Goal: Information Seeking & Learning: Learn about a topic

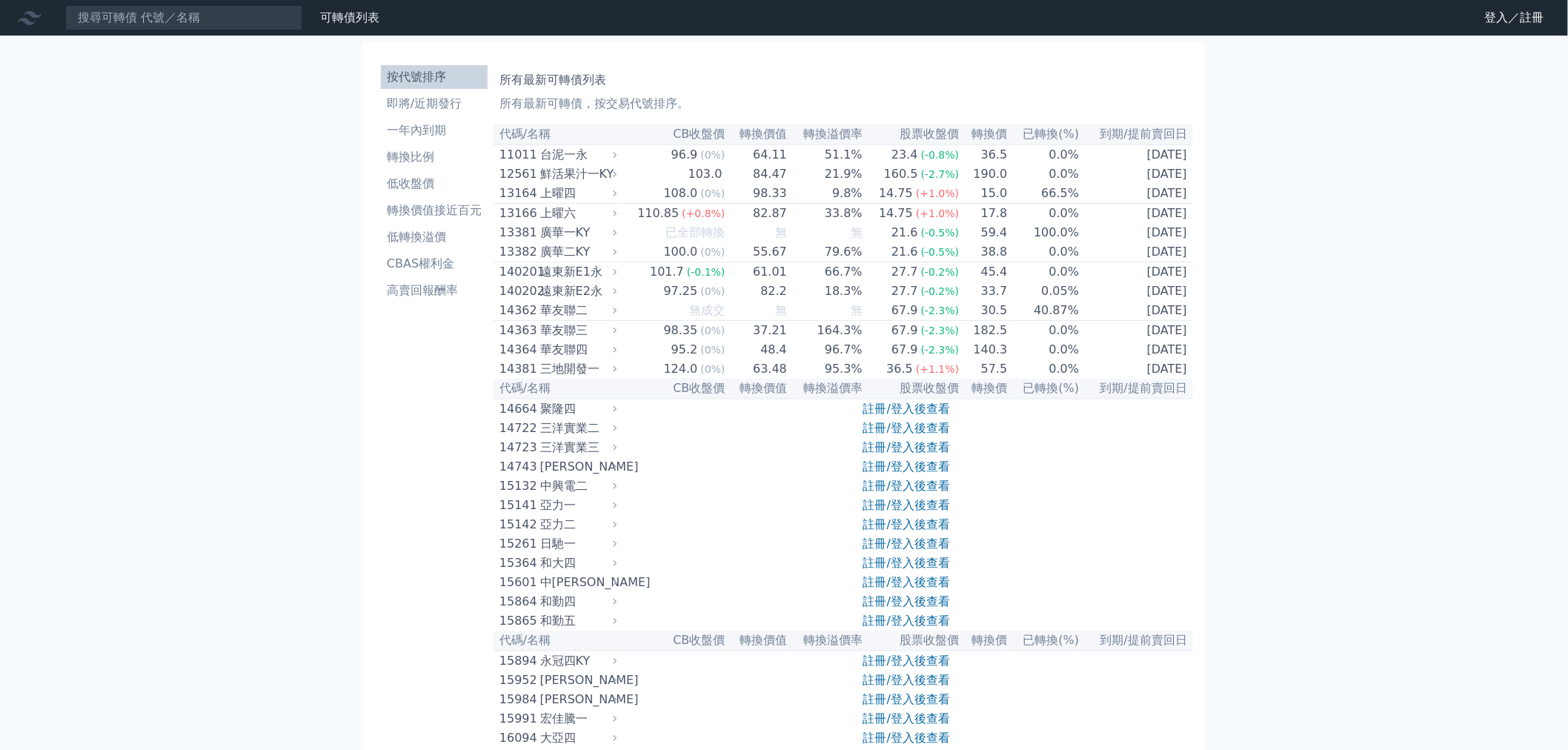
click at [906, 493] on link "註冊/登入後查看" at bounding box center [906, 486] width 87 height 14
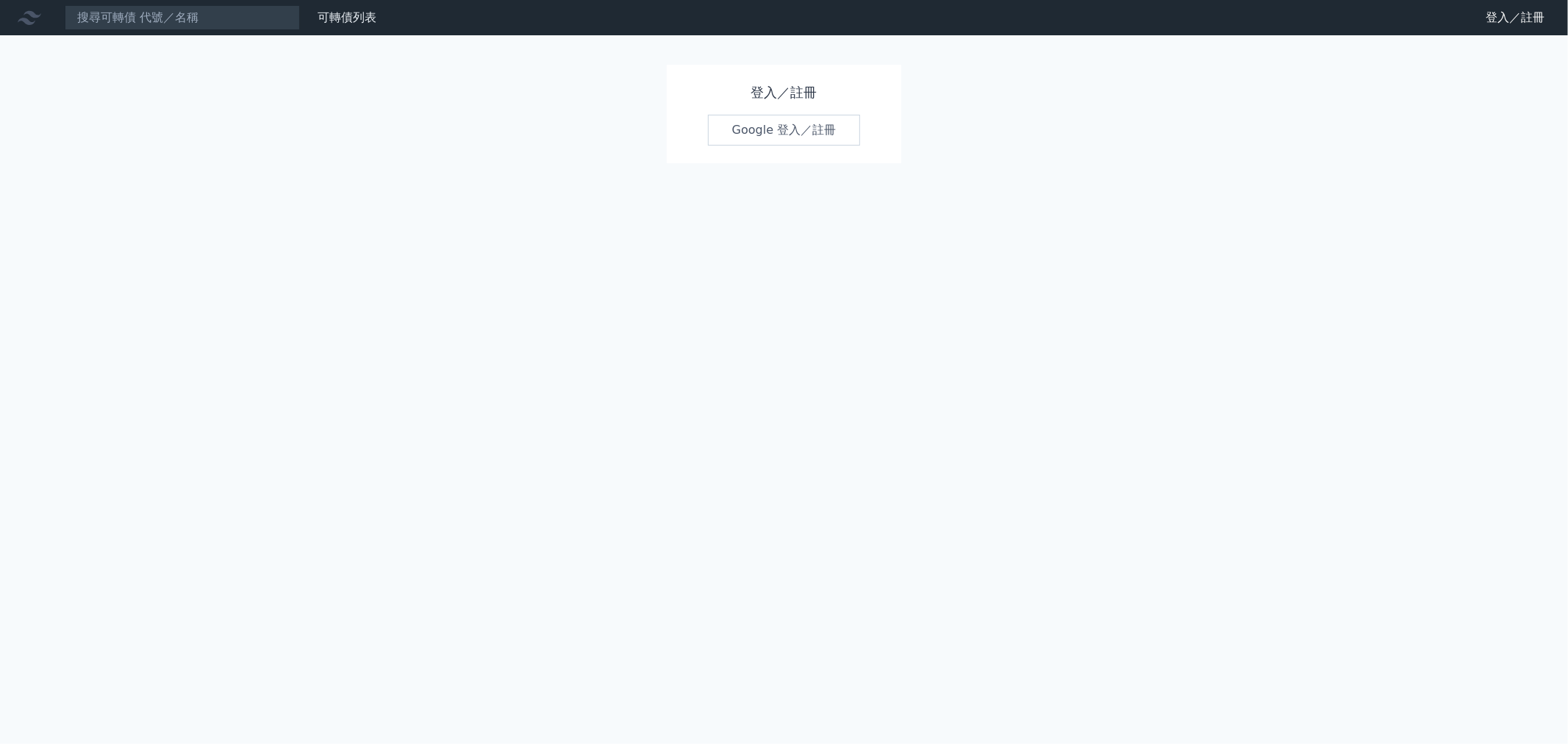
click at [828, 104] on div "登入／註冊 Google 登入／註冊" at bounding box center [784, 114] width 236 height 99
click at [819, 120] on link "Google 登入／註冊" at bounding box center [784, 130] width 153 height 31
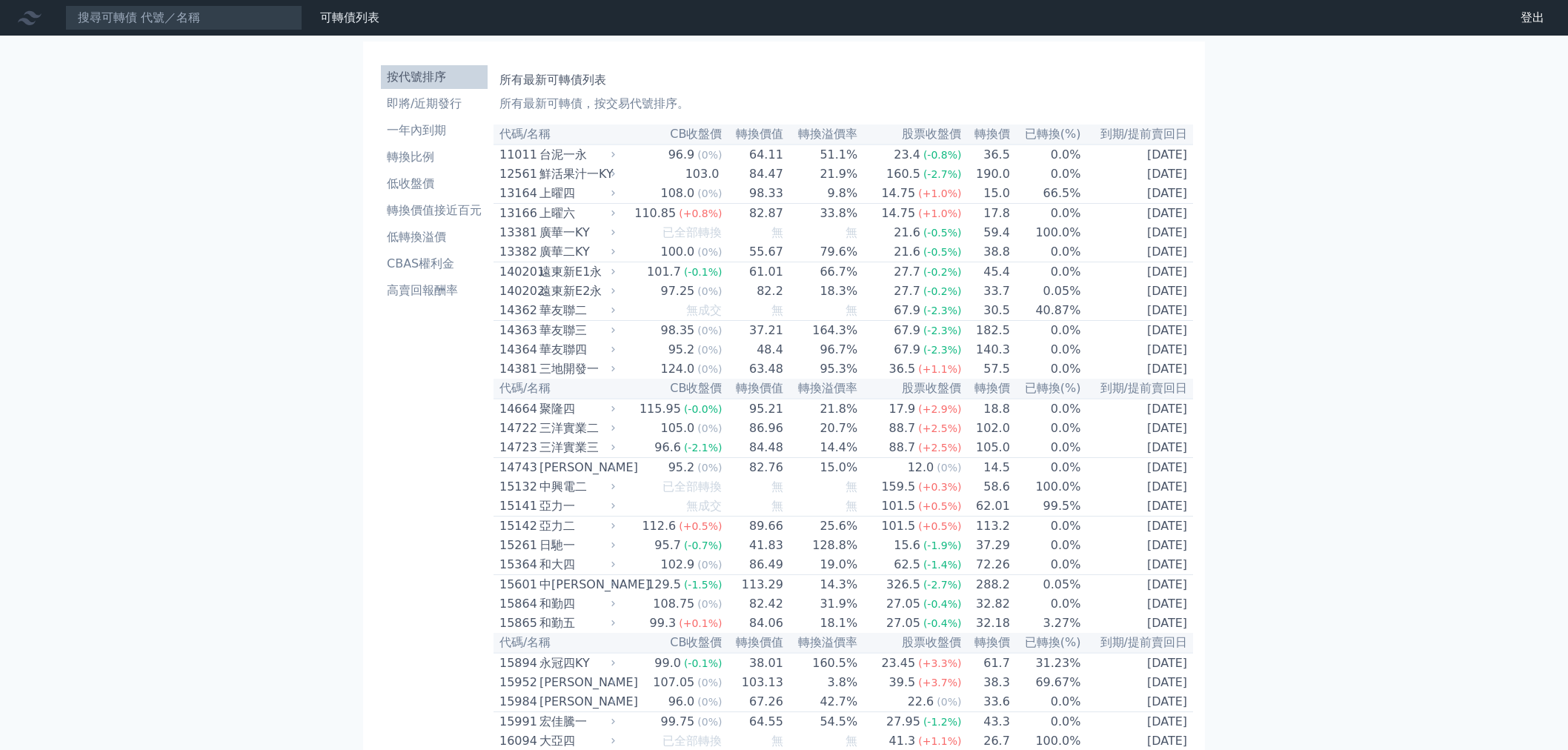
click at [419, 106] on li "即將/近期發行" at bounding box center [434, 103] width 107 height 18
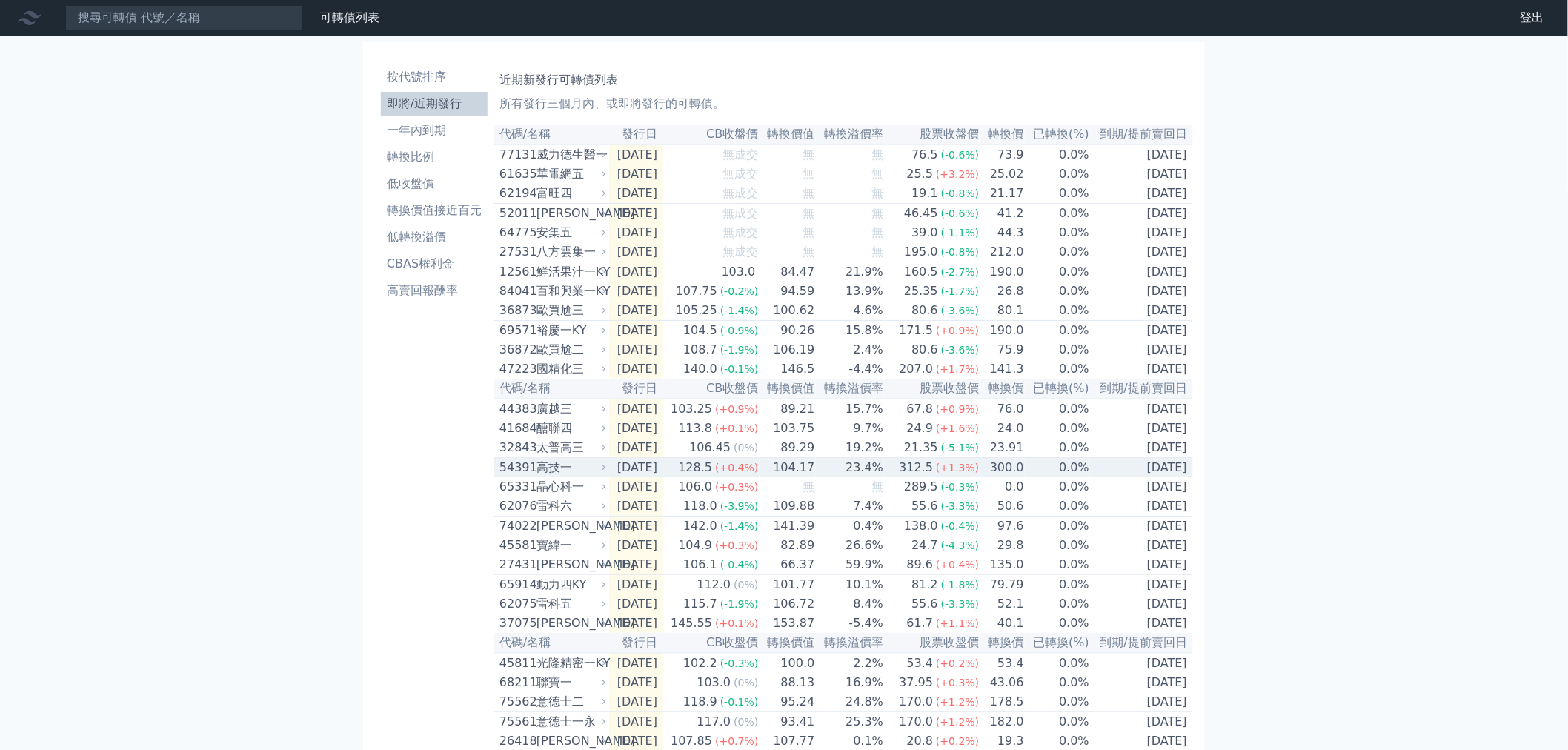
click at [539, 476] on div "高技一" at bounding box center [569, 467] width 67 height 18
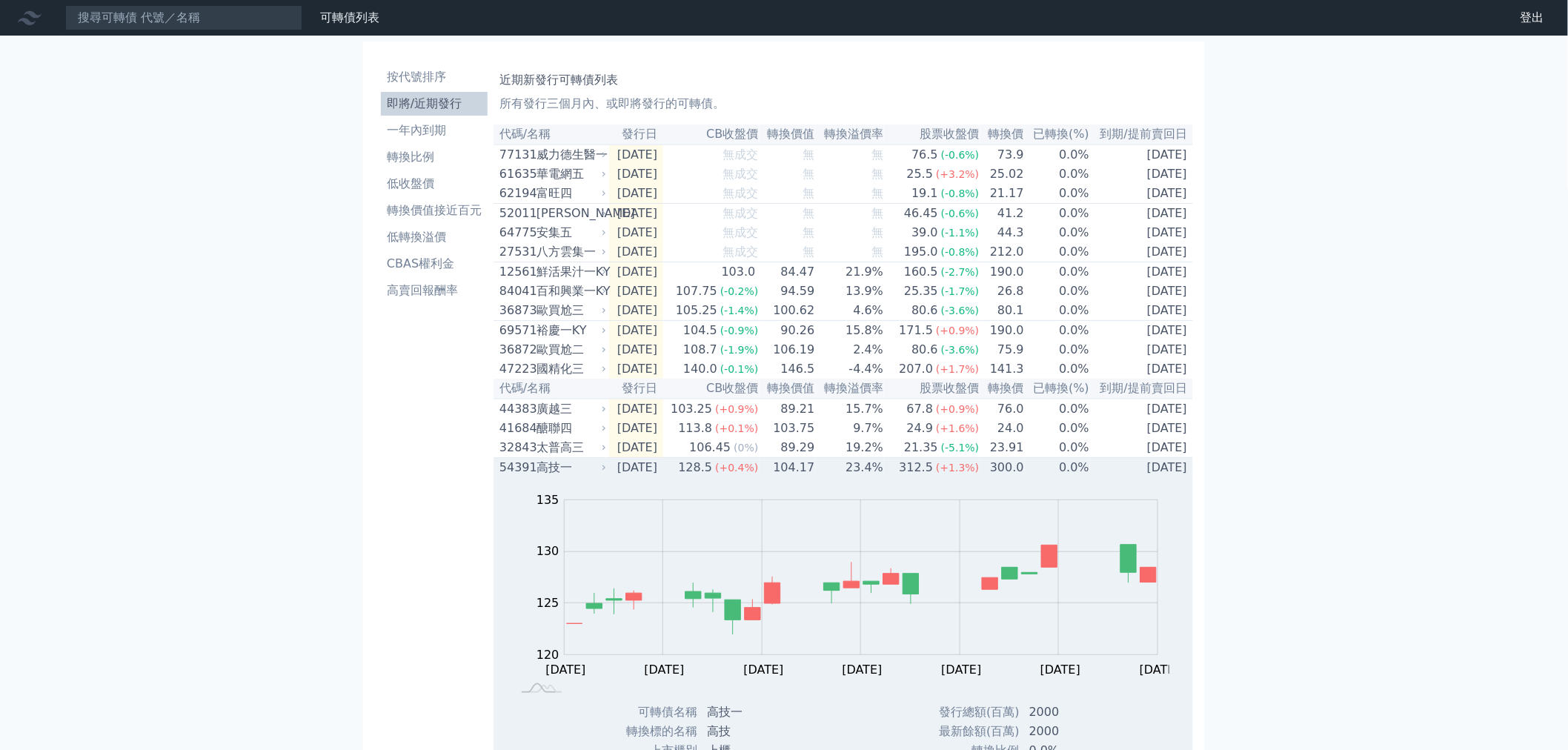
click at [539, 476] on div "高技一" at bounding box center [569, 467] width 67 height 18
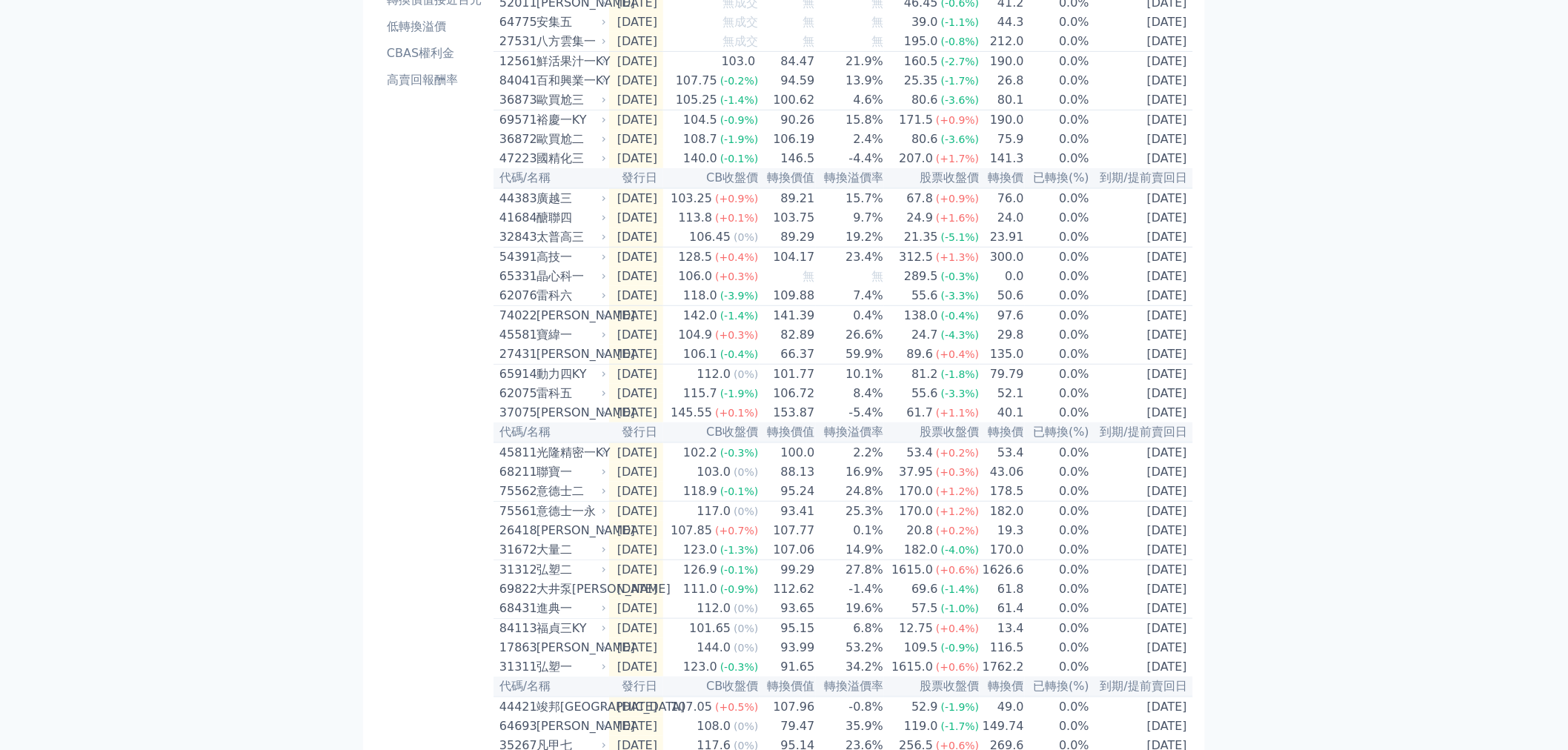
scroll to position [247, 0]
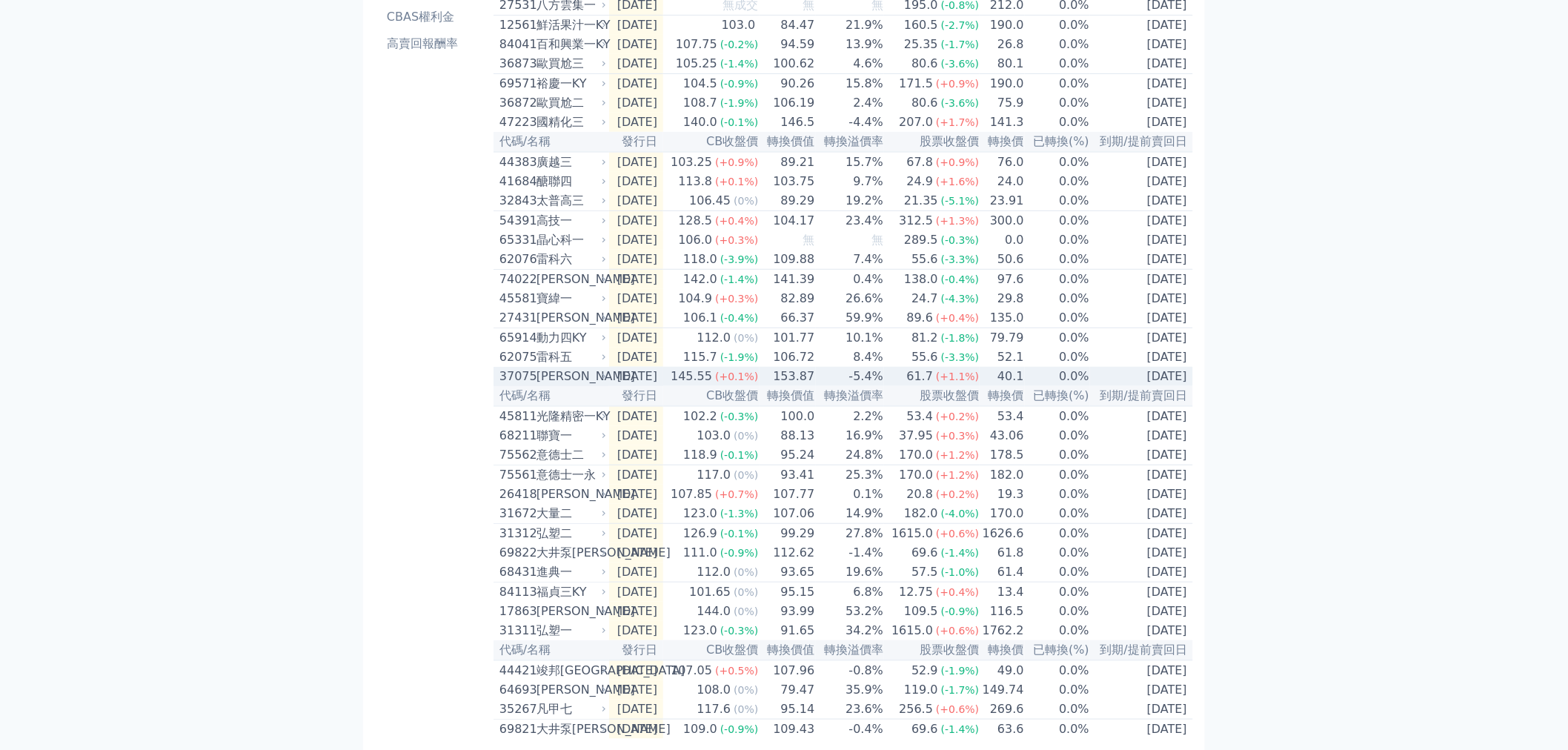
click at [523, 386] on div "37075" at bounding box center [516, 376] width 34 height 18
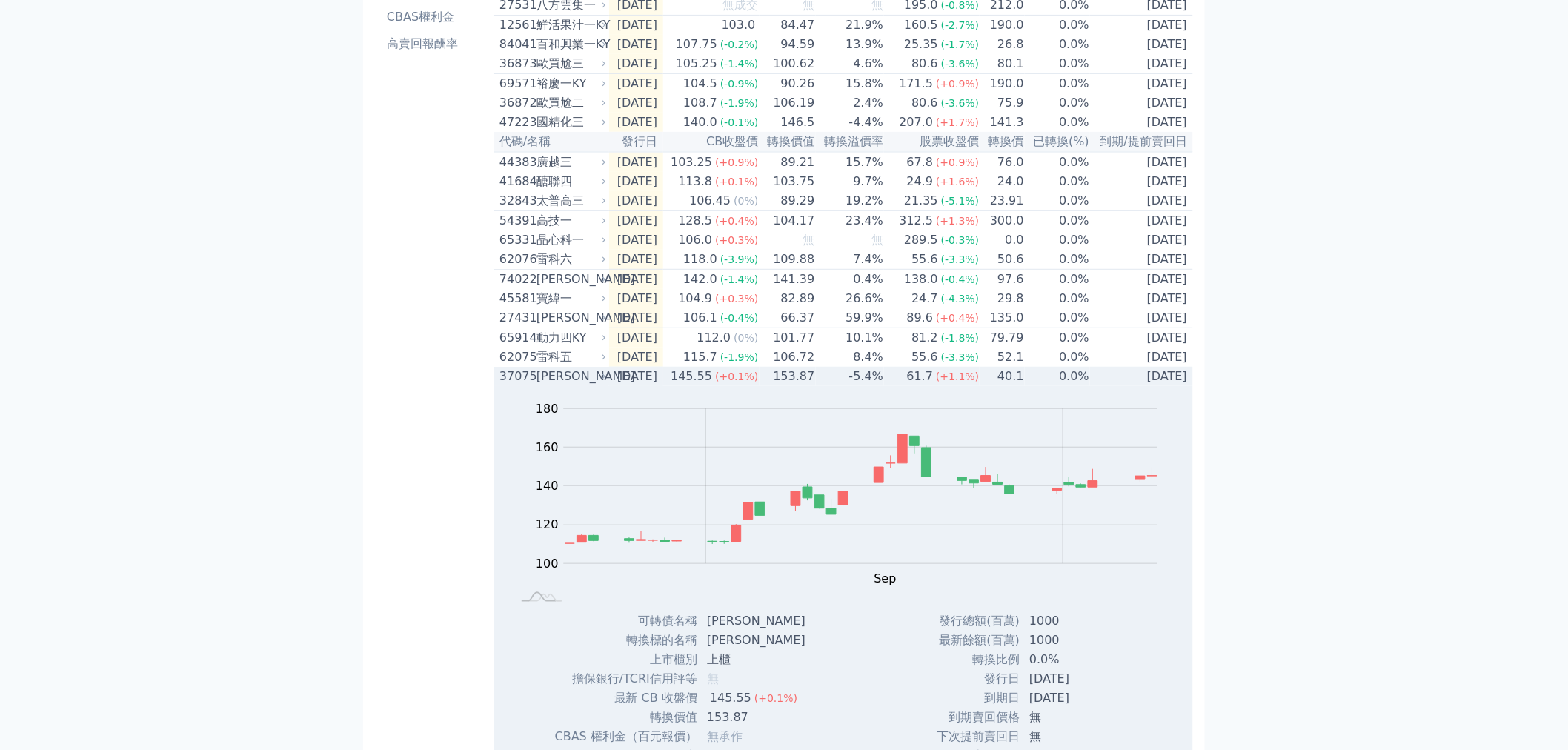
click at [523, 386] on div "37075" at bounding box center [516, 376] width 34 height 18
